Goal: Task Accomplishment & Management: Complete application form

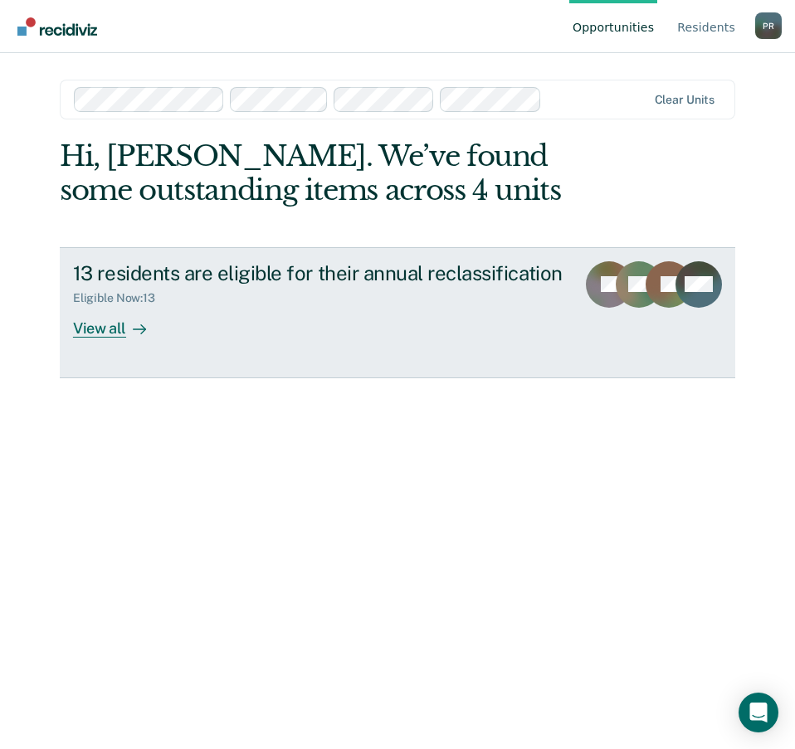
click at [106, 332] on div "View all" at bounding box center [119, 321] width 93 height 32
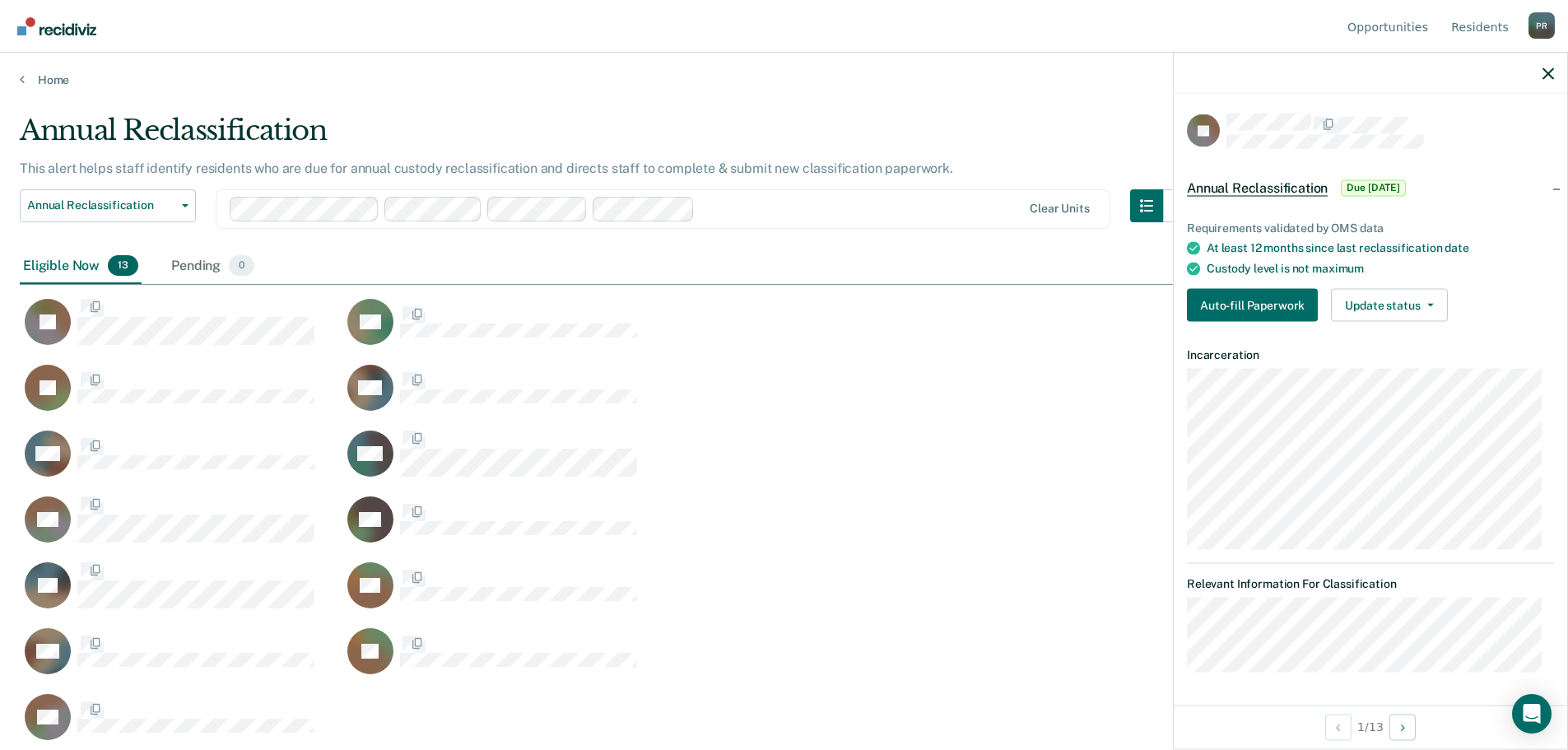
scroll to position [500, 1516]
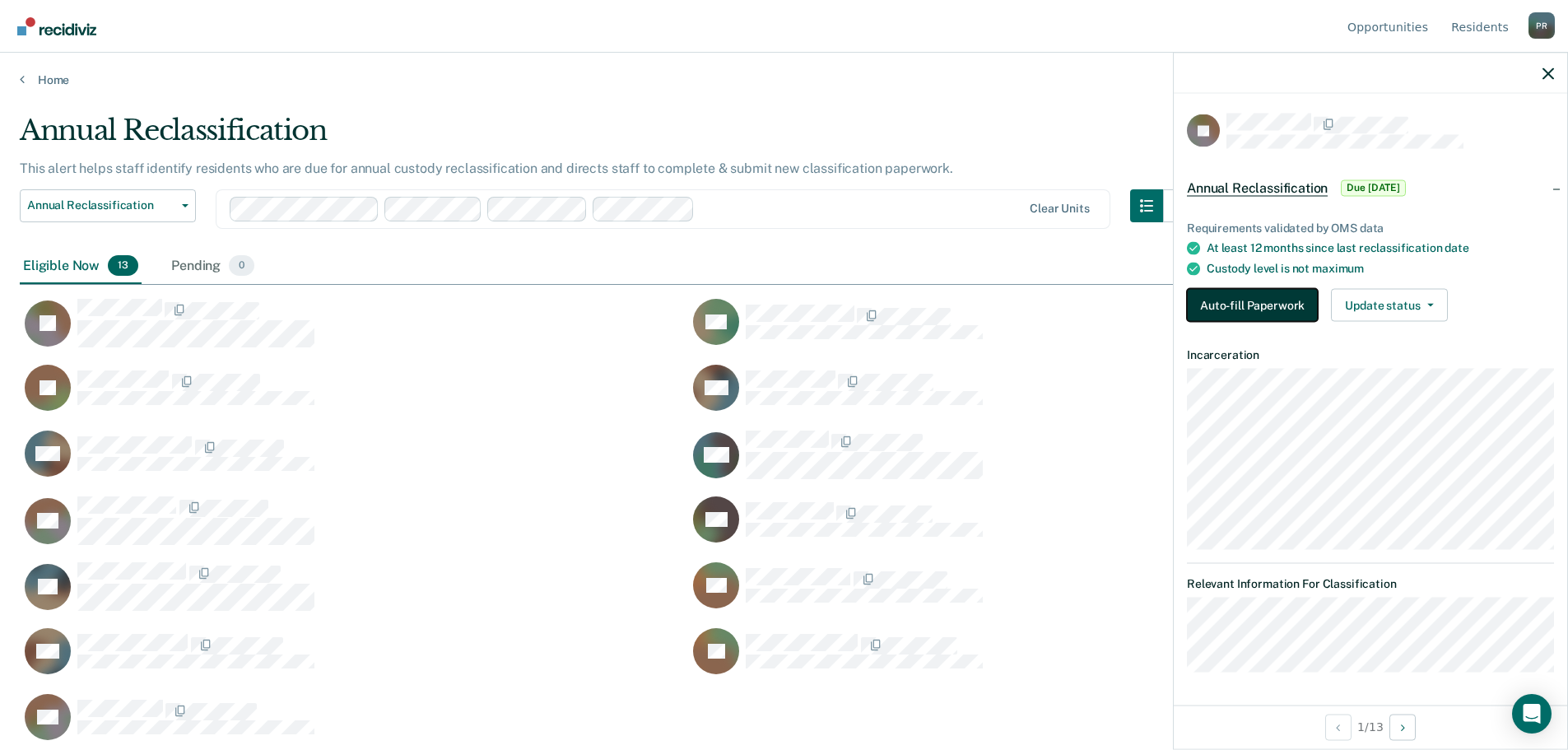
click at [788, 292] on button "Auto-fill Paperwork" at bounding box center [1252, 305] width 131 height 33
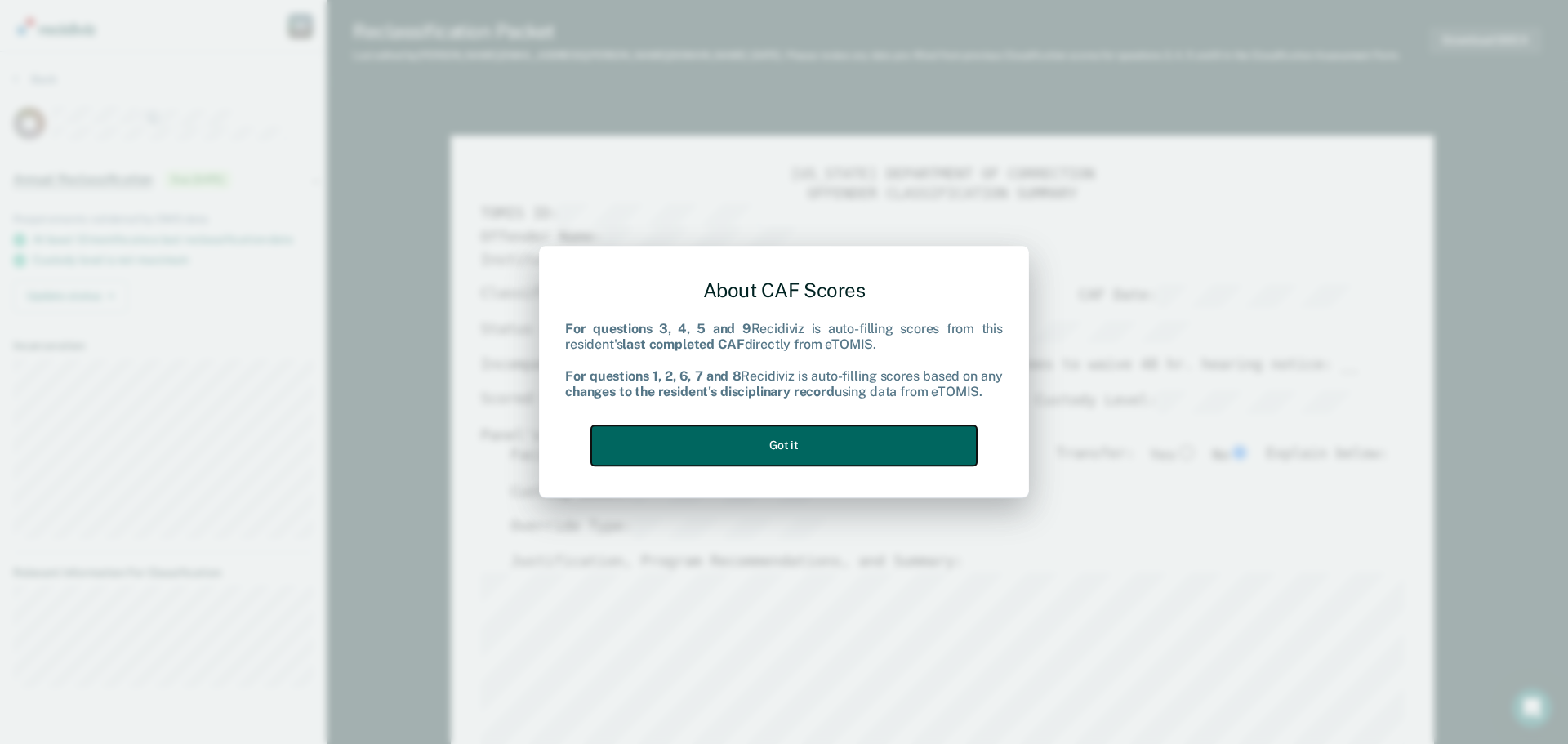
click at [782, 438] on button "Got it" at bounding box center [784, 445] width 386 height 40
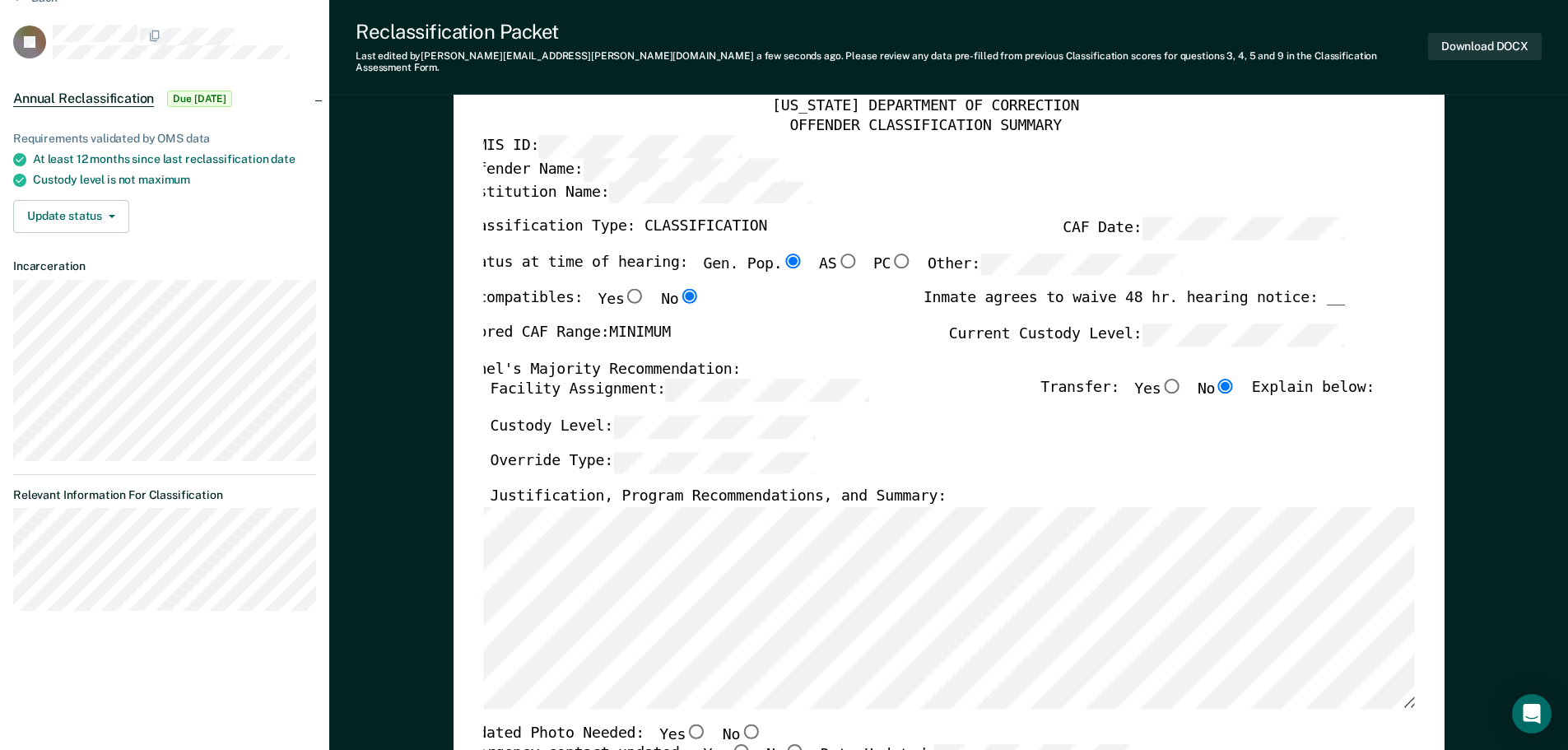
scroll to position [0, 11]
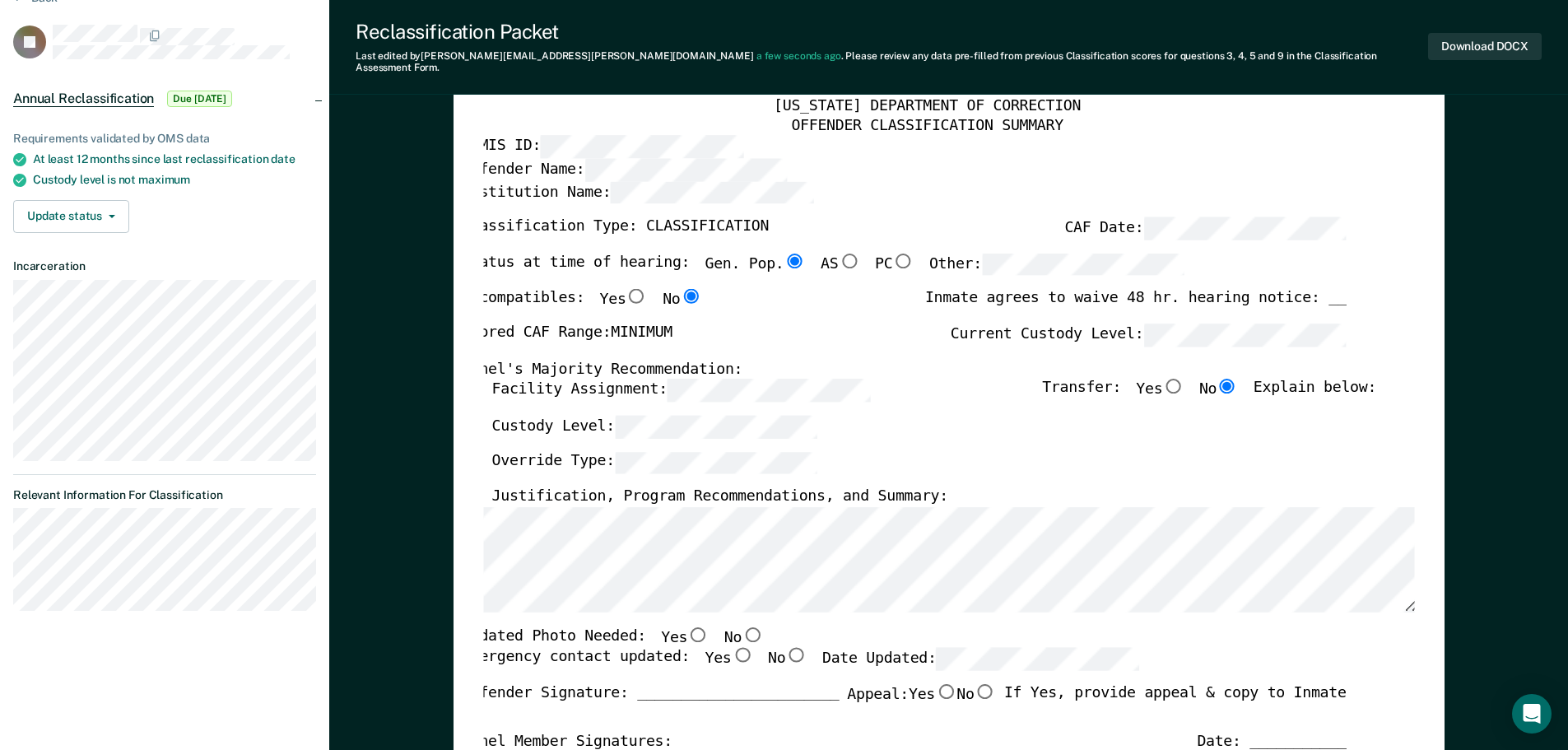
click at [688, 626] on input "Yes" at bounding box center [699, 633] width 22 height 15
type textarea "x"
radio input "true"
click at [741, 626] on input "No" at bounding box center [752, 633] width 22 height 15
type textarea "x"
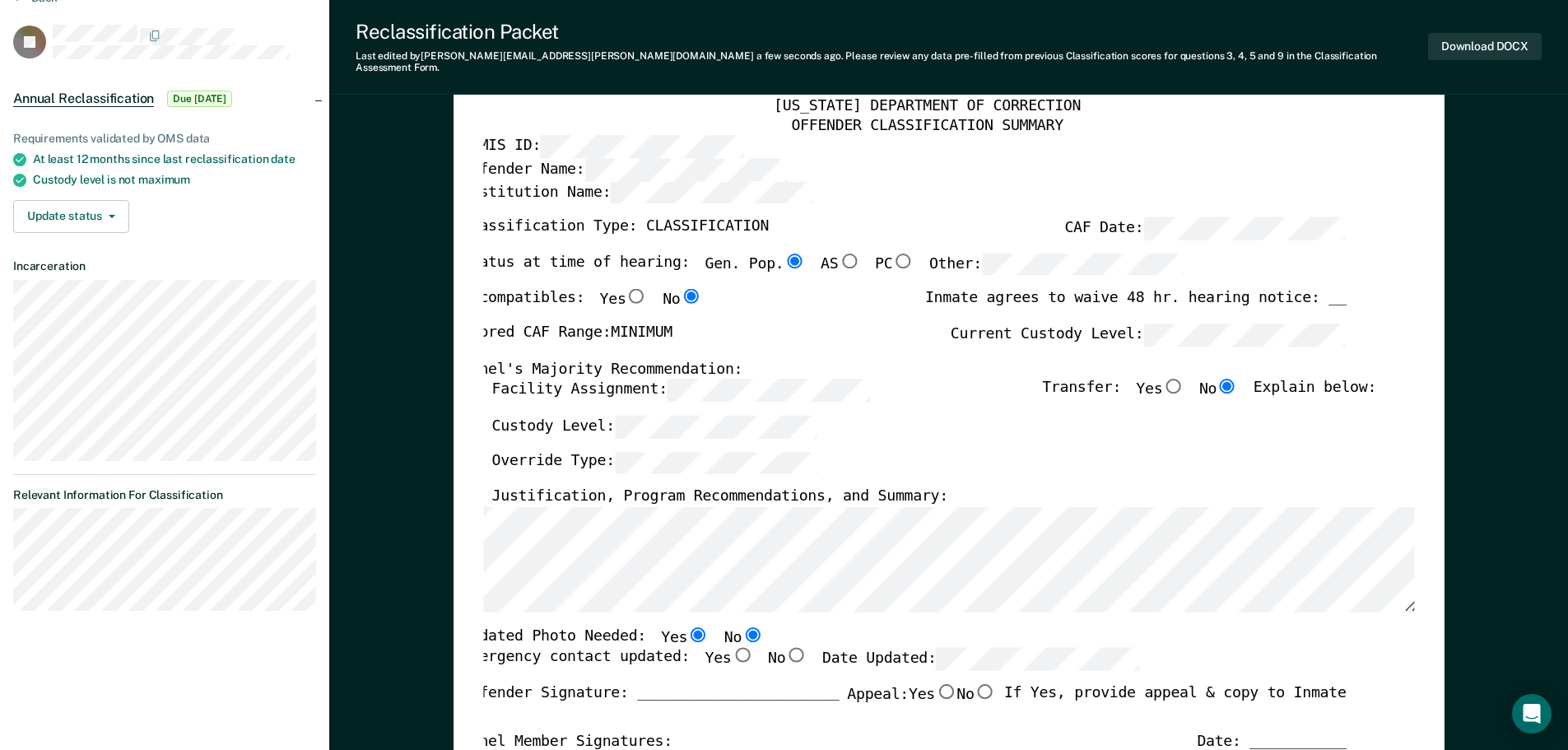
radio input "false"
radio input "true"
click at [731, 648] on input "Yes" at bounding box center [742, 655] width 22 height 15
type textarea "x"
radio input "true"
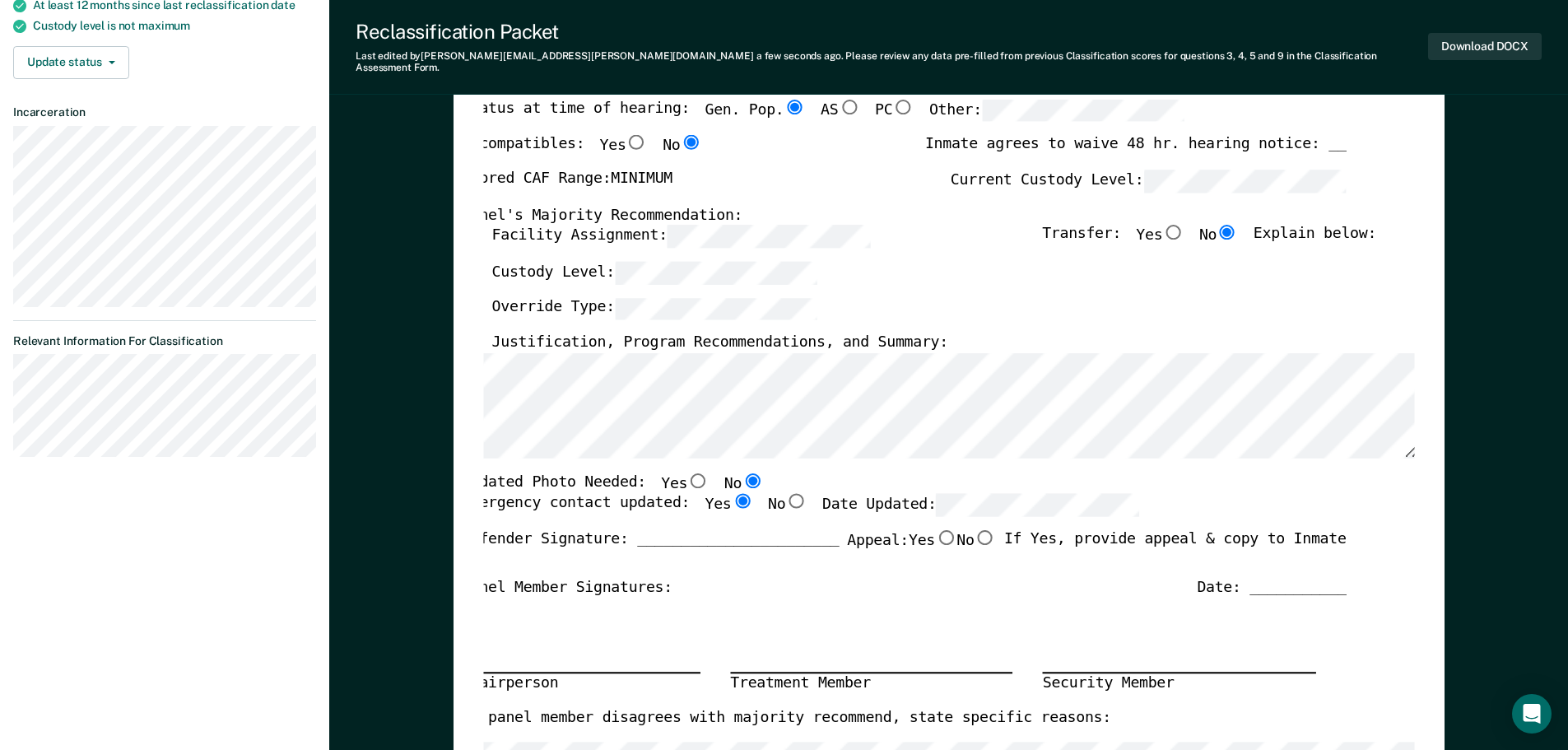
scroll to position [247, 0]
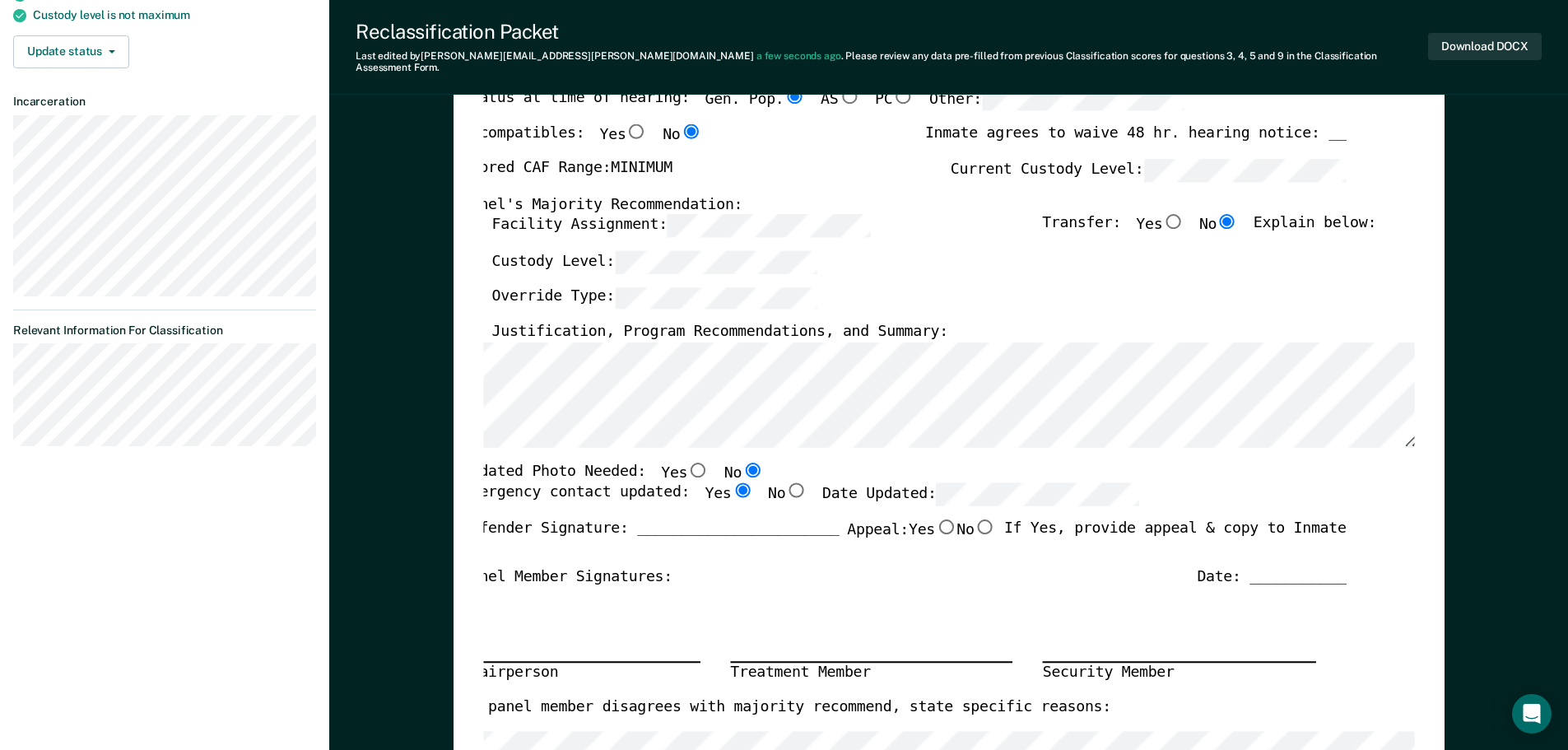
click at [788, 519] on input "No" at bounding box center [984, 526] width 22 height 15
type textarea "x"
radio input "true"
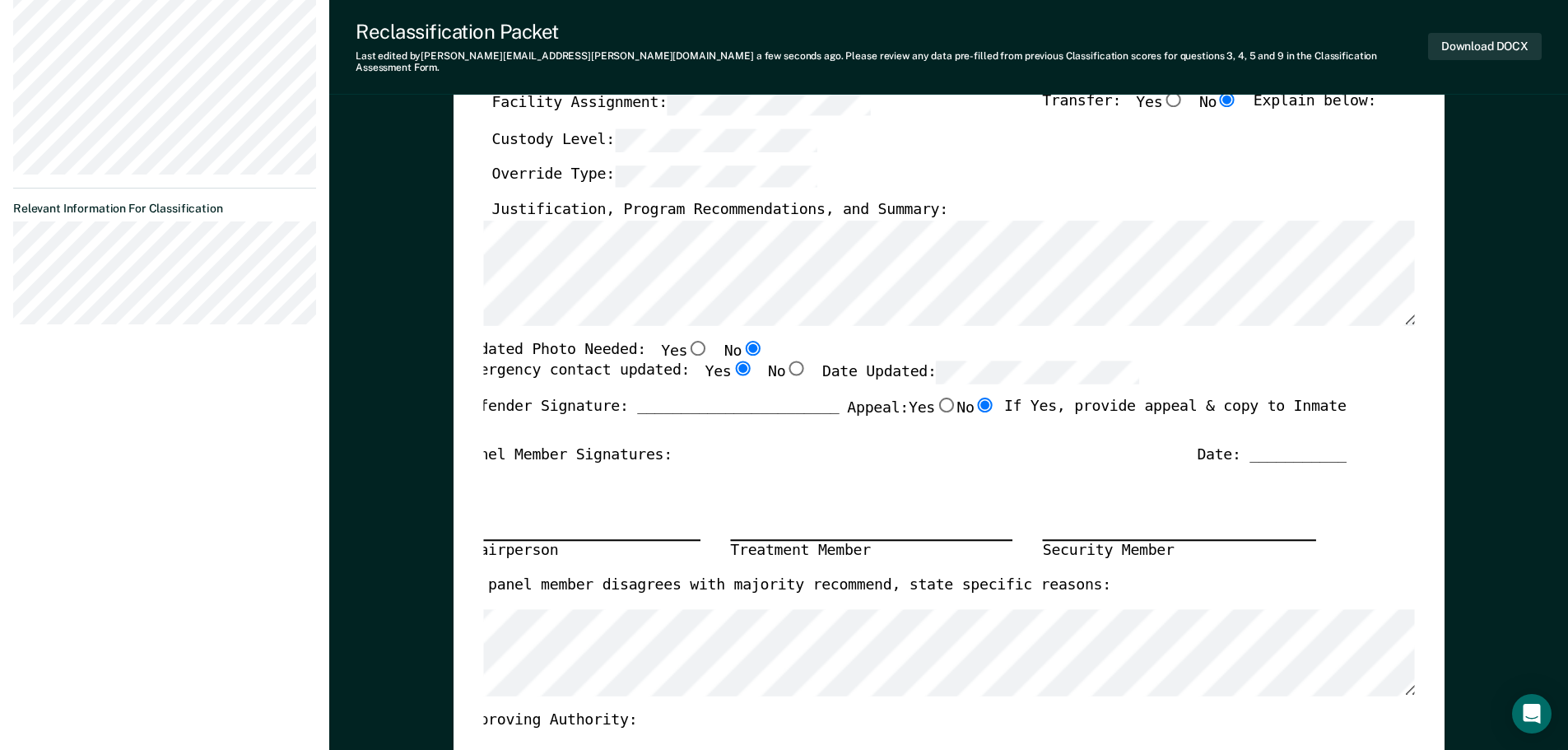
scroll to position [0, 0]
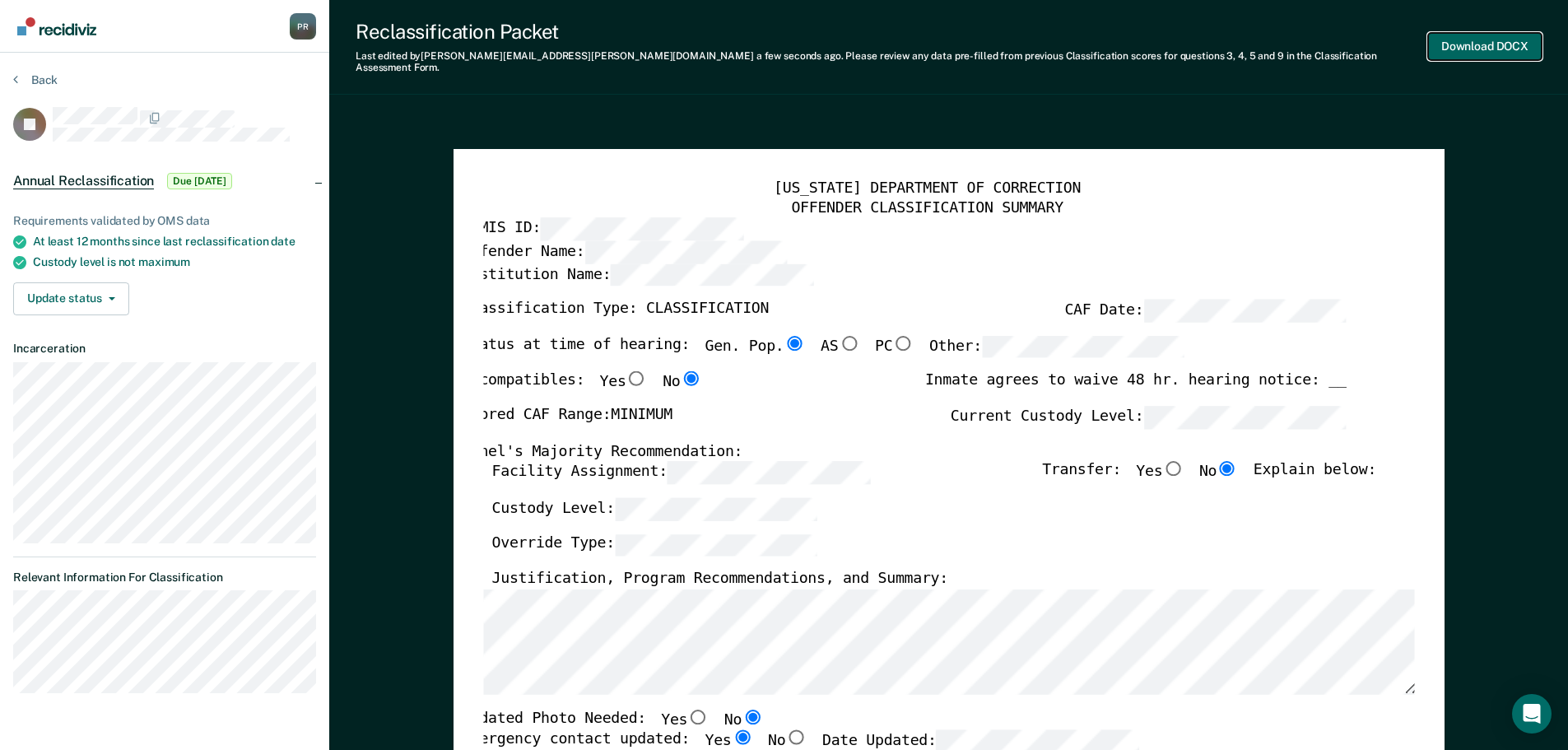
click at [788, 37] on button "Download DOCX" at bounding box center [1485, 46] width 113 height 27
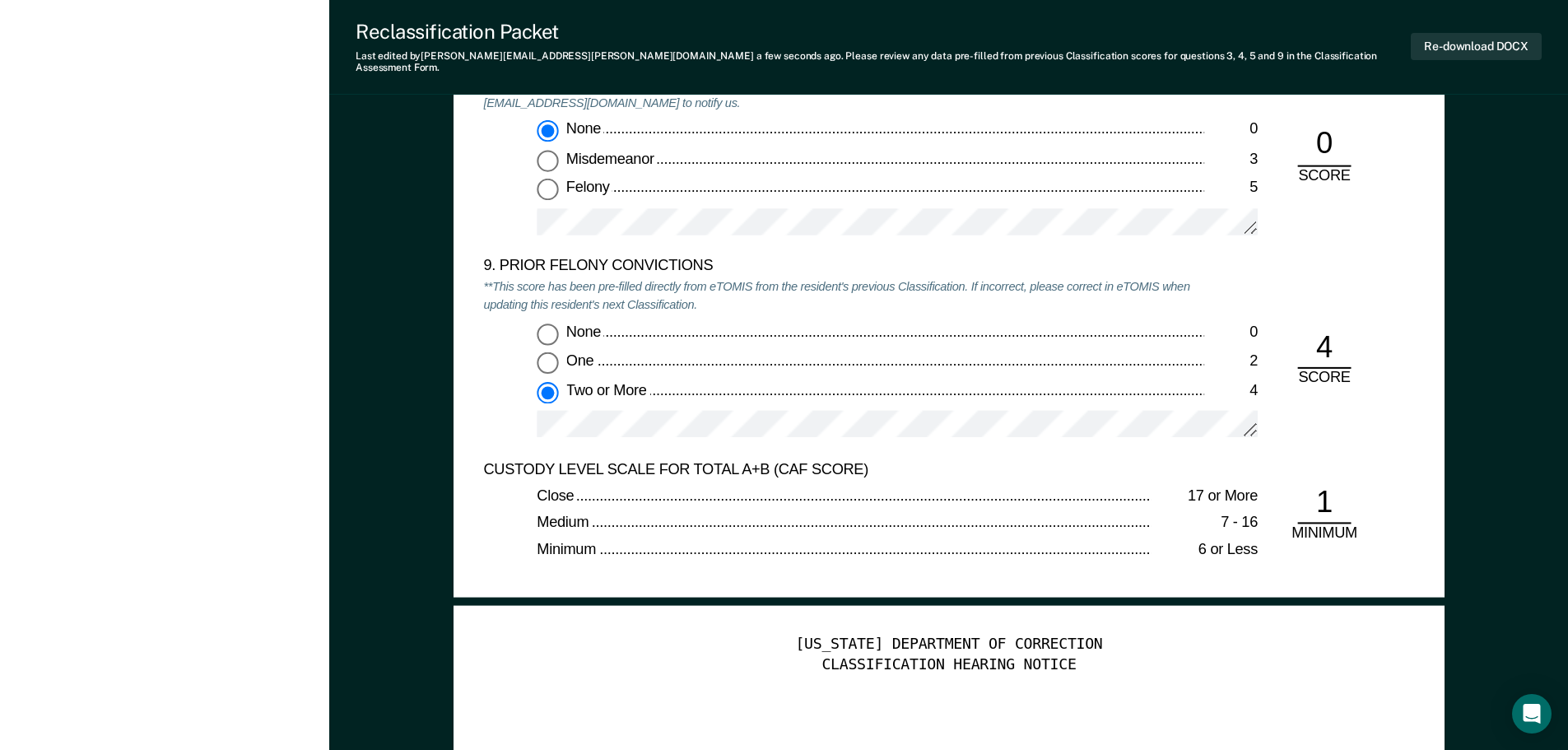
scroll to position [3539, 0]
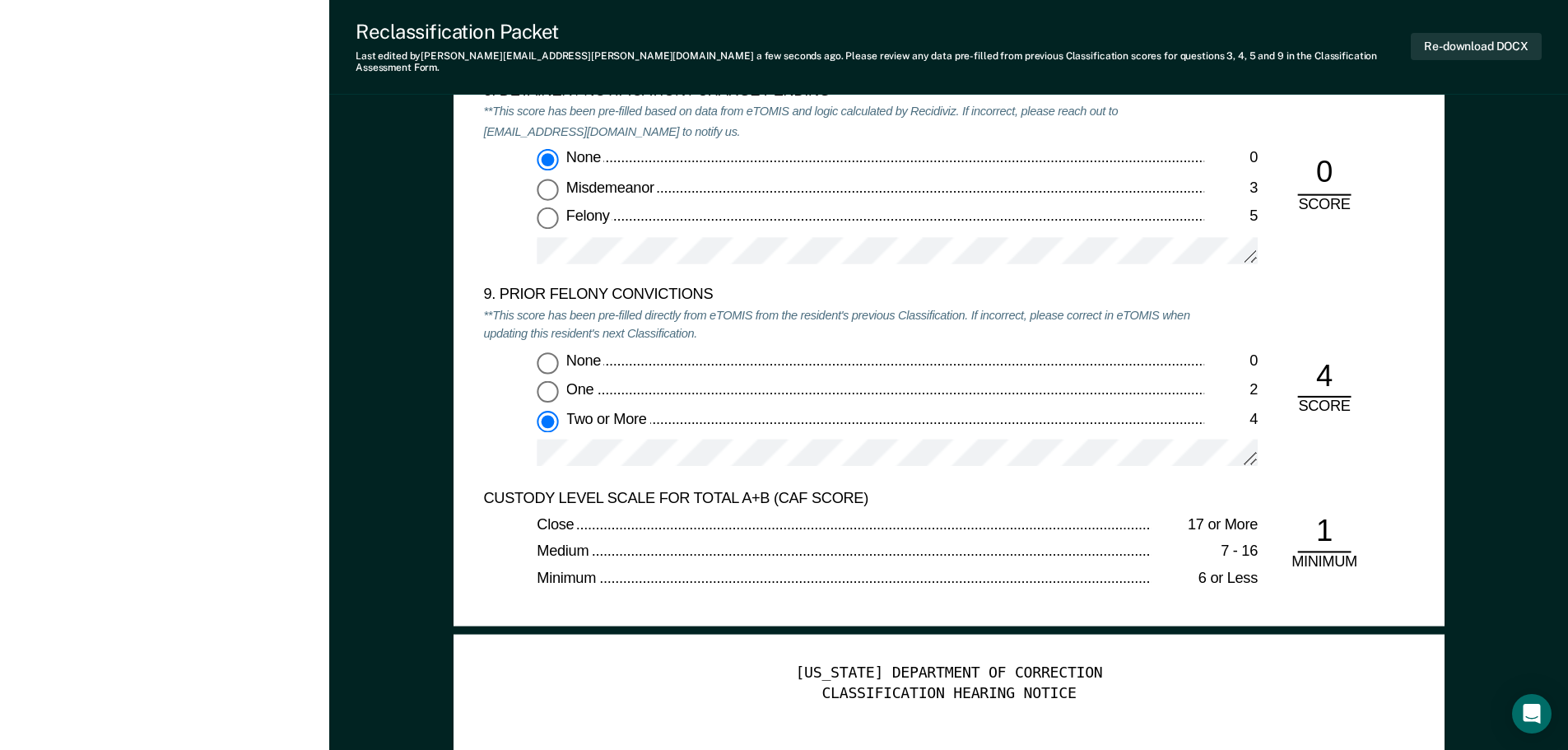
click at [545, 351] on input "None 0" at bounding box center [548, 362] width 22 height 22
type textarea "x"
radio input "true"
radio input "false"
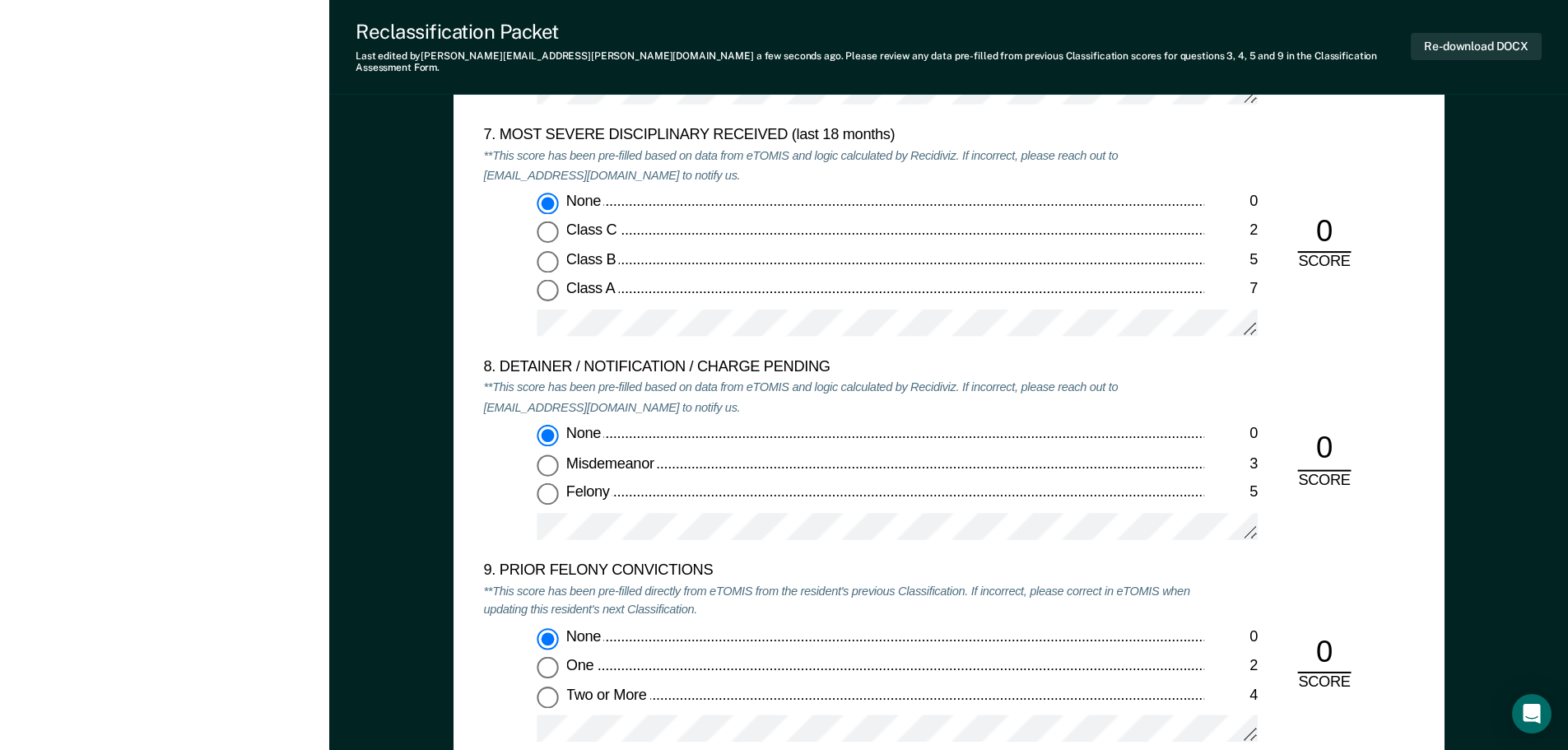
scroll to position [3292, 0]
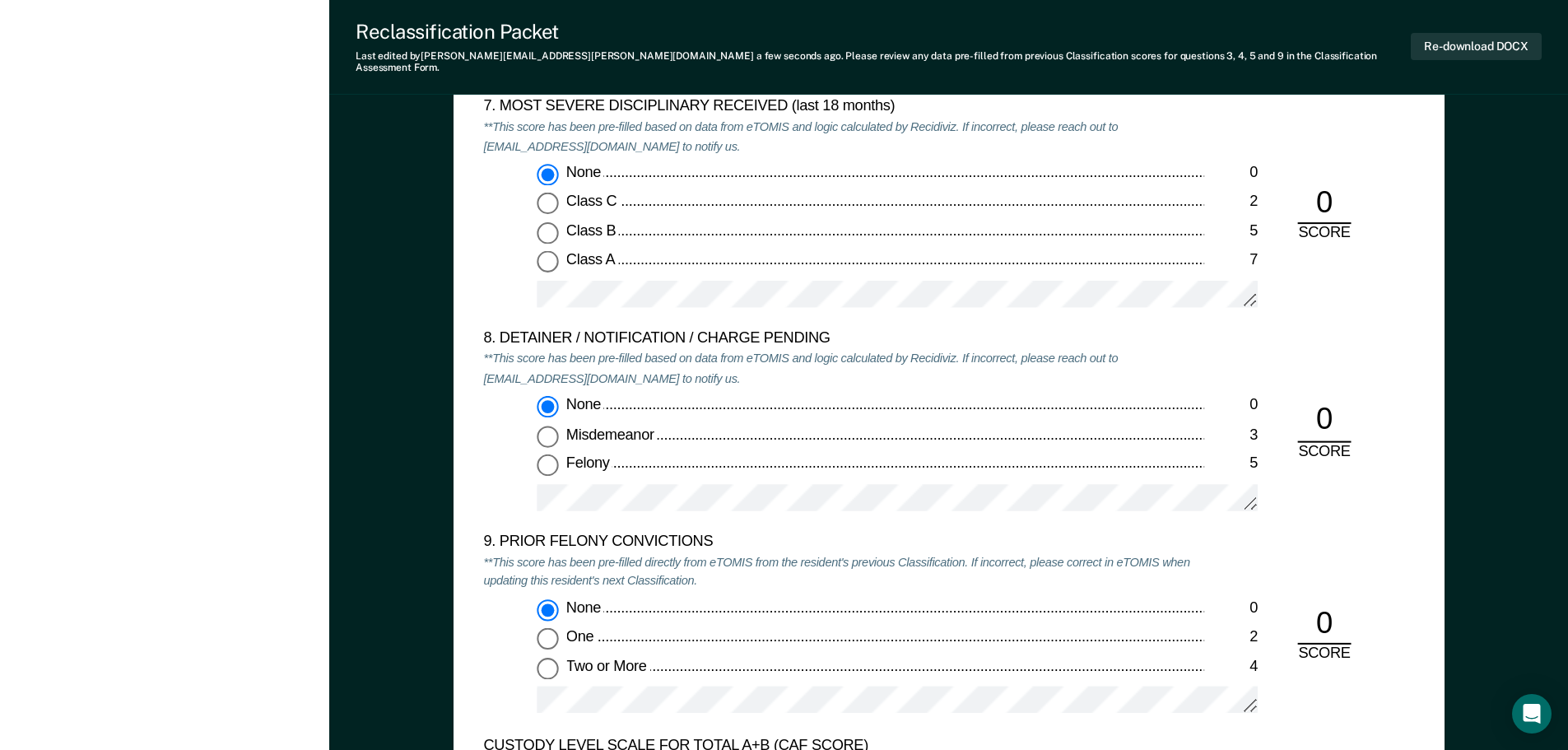
click at [548, 657] on input "Two or More 4" at bounding box center [548, 668] width 22 height 22
type textarea "x"
radio input "false"
radio input "true"
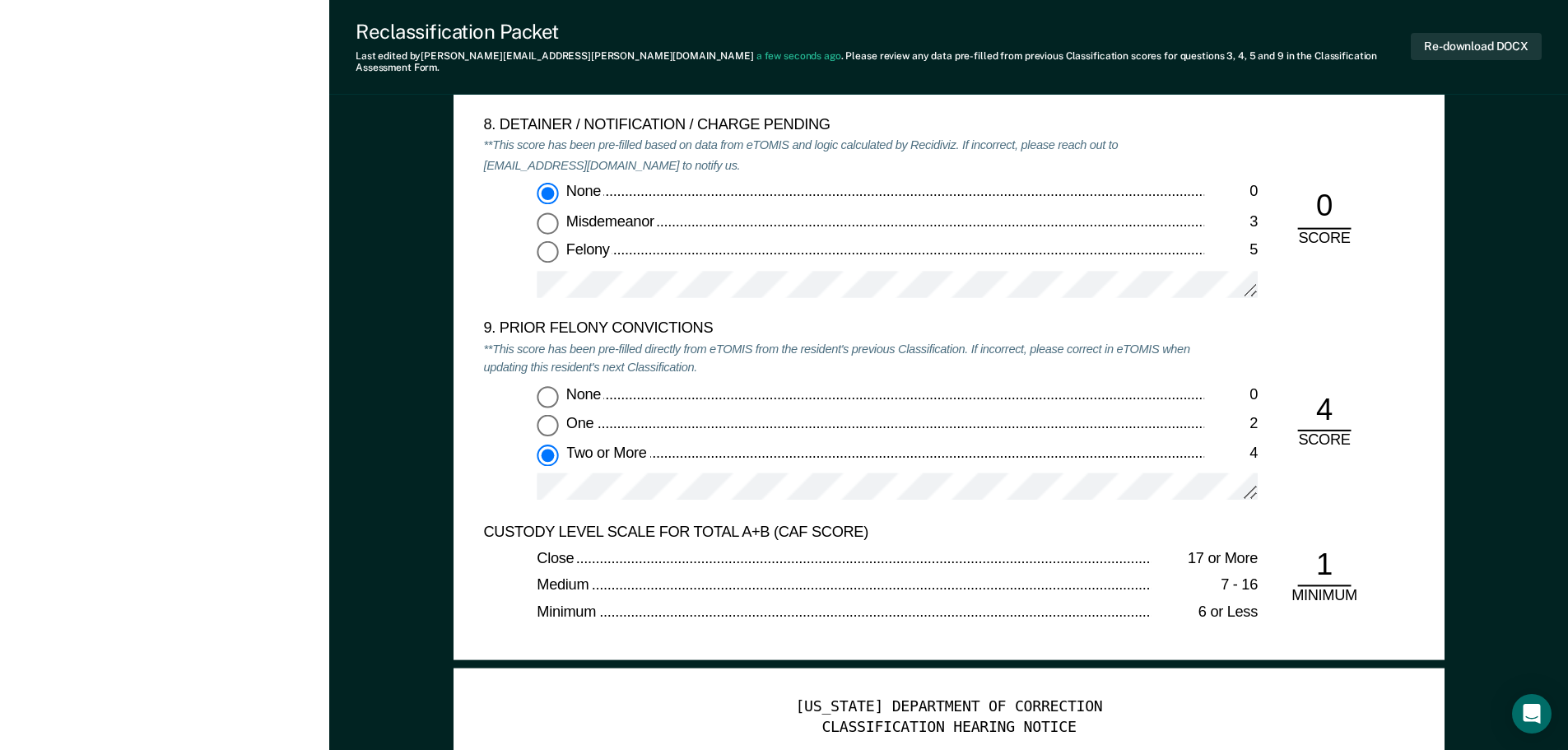
scroll to position [3456, 0]
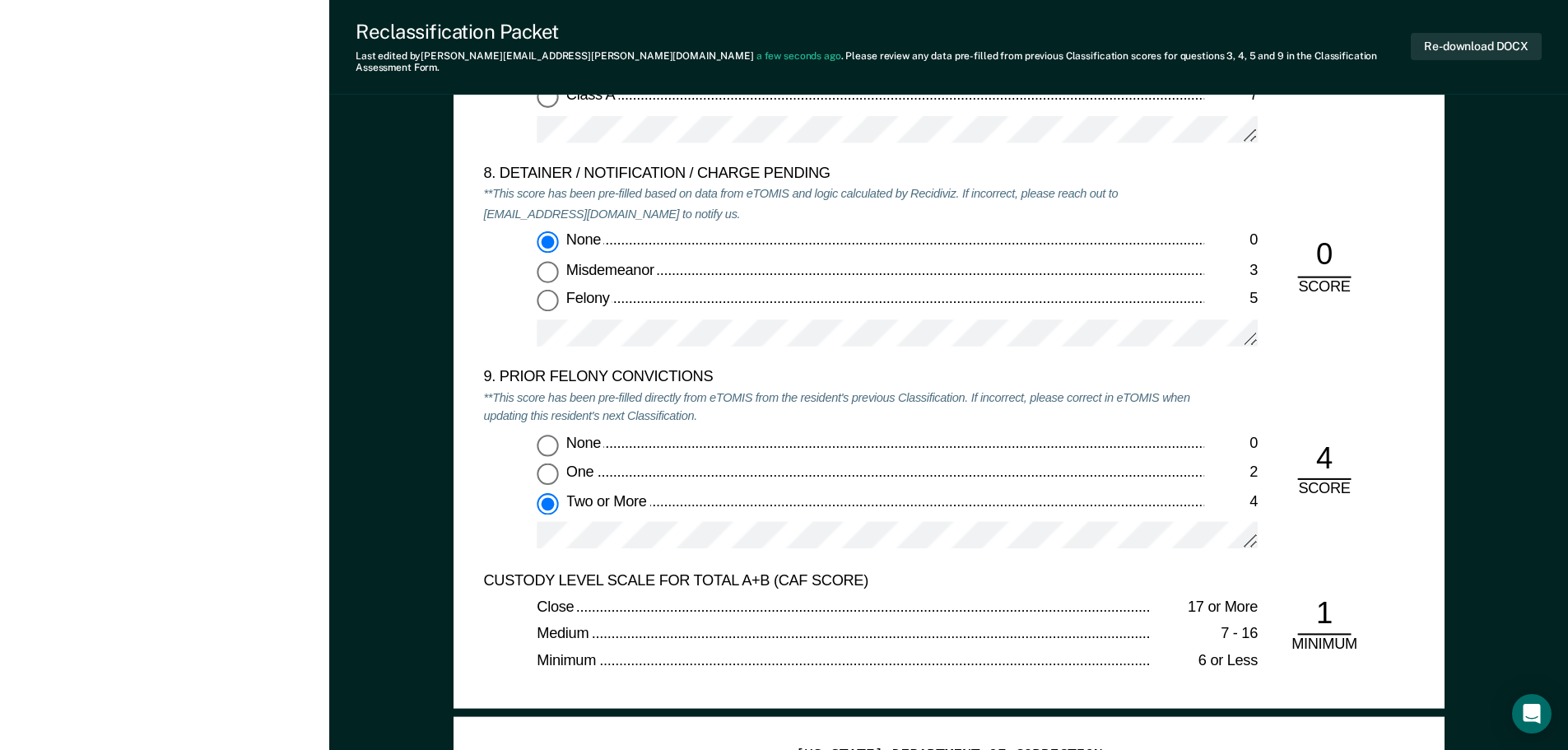
click at [543, 436] on input "None 0" at bounding box center [548, 444] width 22 height 22
type textarea "x"
radio input "true"
radio input "false"
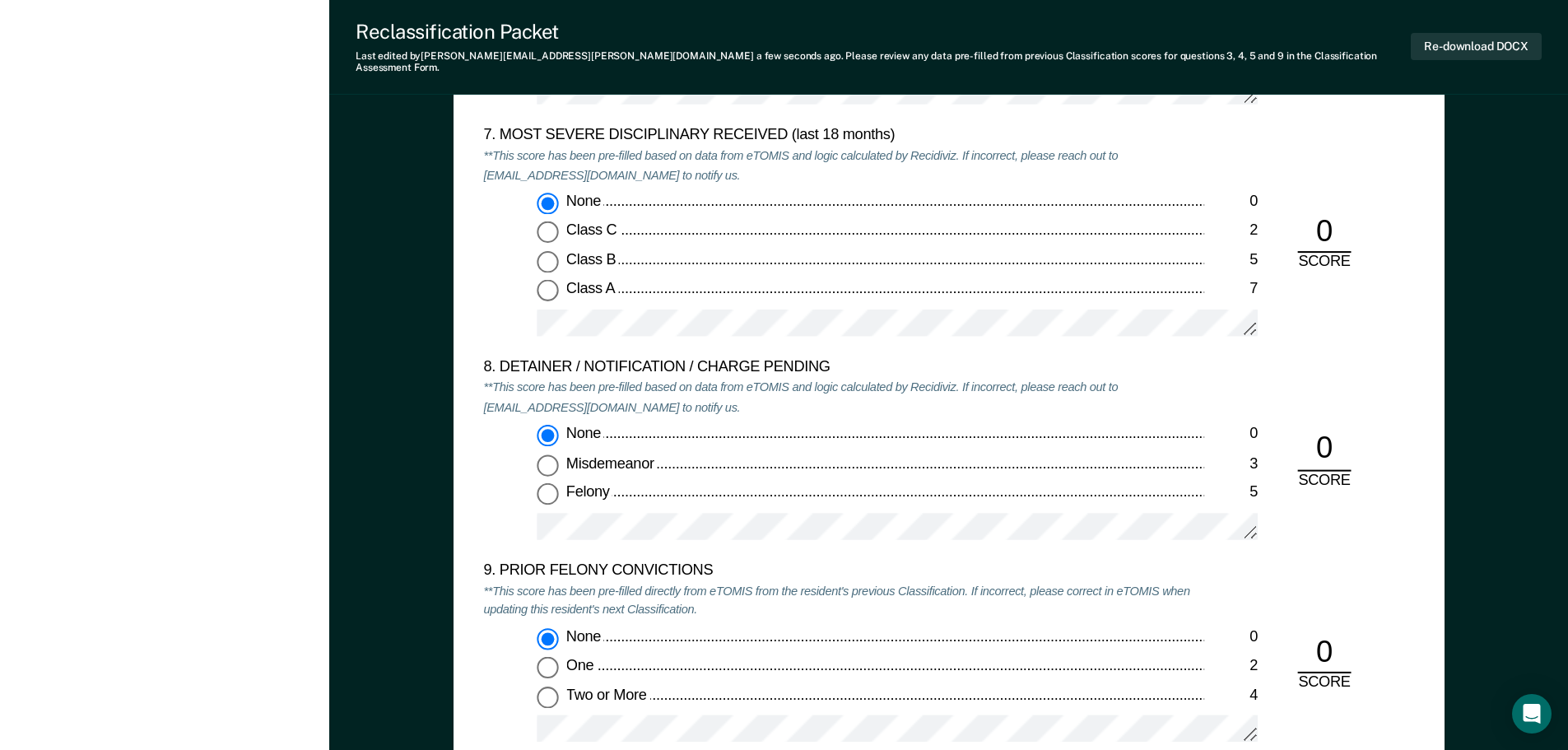
scroll to position [3374, 0]
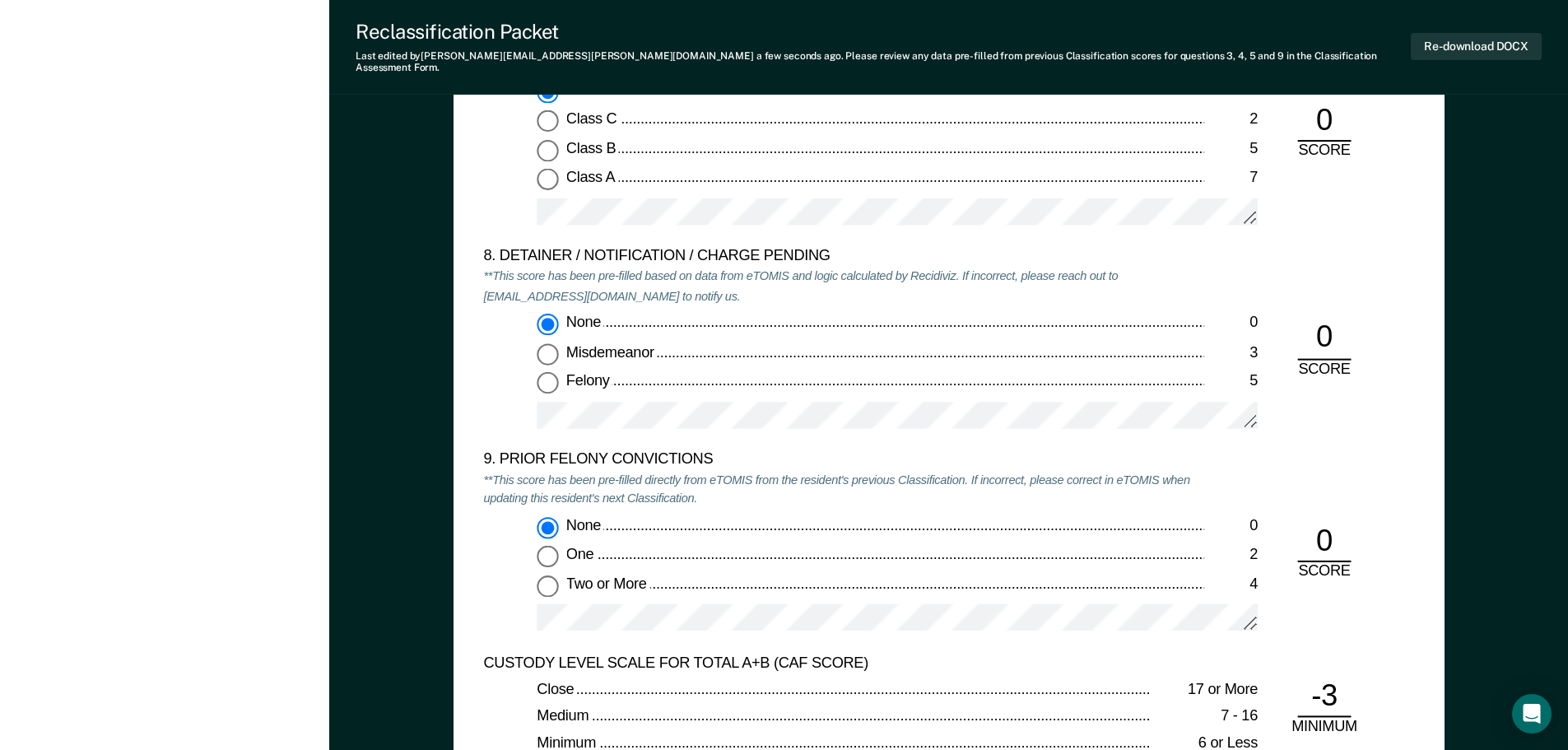
click at [549, 577] on input "Two or More 4" at bounding box center [548, 585] width 22 height 22
type textarea "x"
radio input "false"
radio input "true"
type textarea "x"
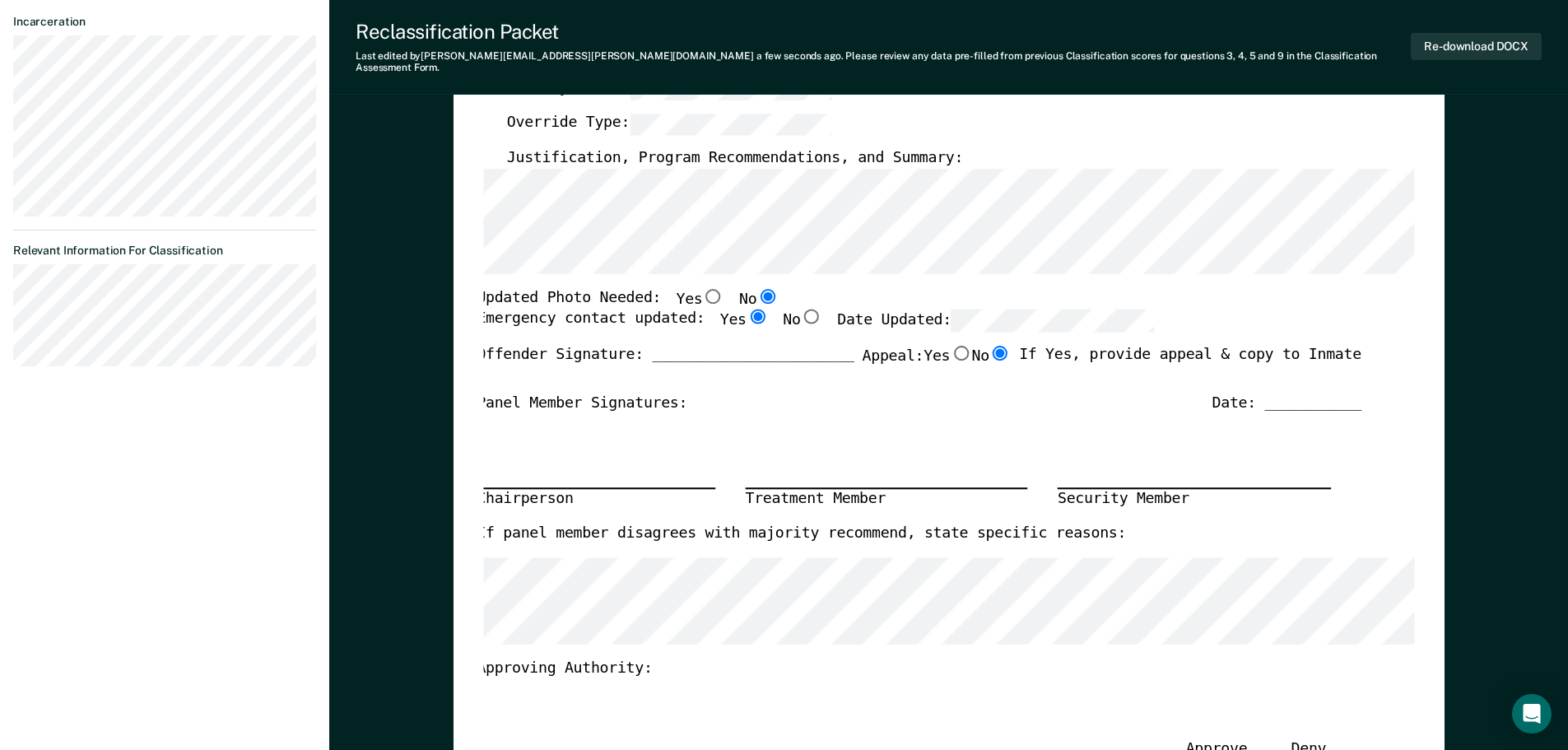
scroll to position [0, 0]
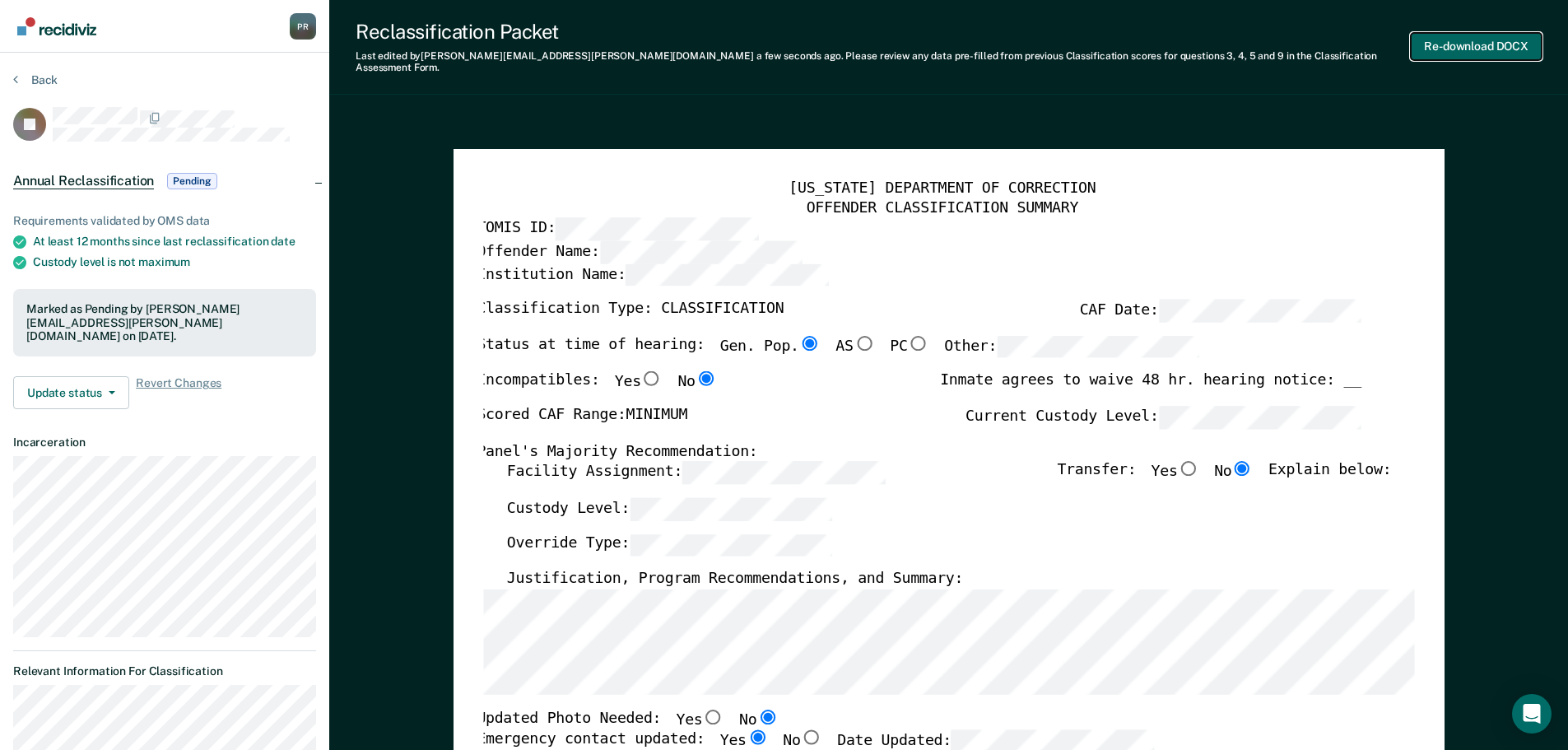
click at [788, 39] on button "Re-download DOCX" at bounding box center [1477, 46] width 131 height 27
